Goal: Navigation & Orientation: Understand site structure

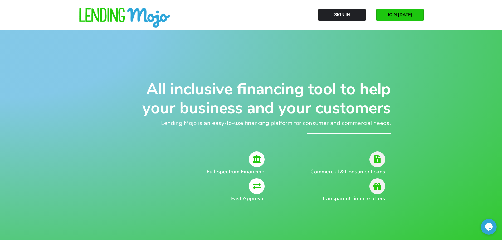
click at [141, 16] on img at bounding box center [124, 18] width 92 height 21
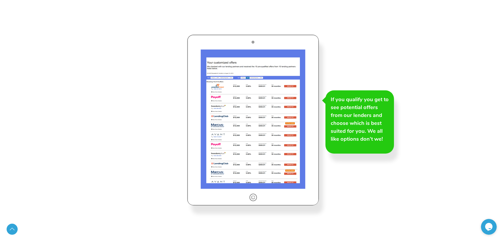
scroll to position [869, 0]
click at [420, 72] on div "Quick, Easy and No effect to your credit score ALL in less than two minutes If …" at bounding box center [251, 162] width 502 height 553
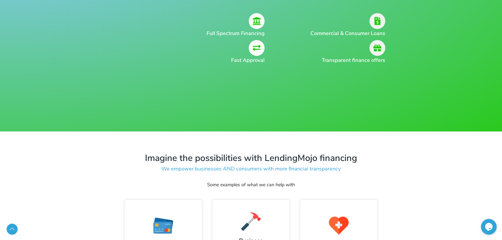
scroll to position [132, 0]
